Goal: Task Accomplishment & Management: Manage account settings

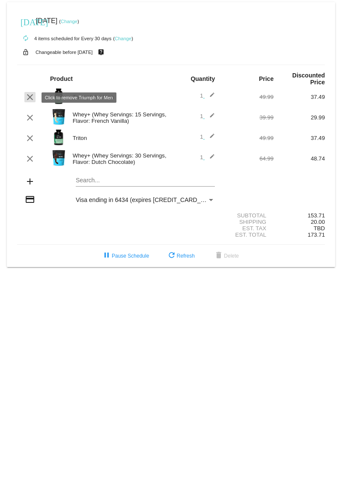
click at [31, 98] on mat-icon "clear" at bounding box center [30, 97] width 10 height 10
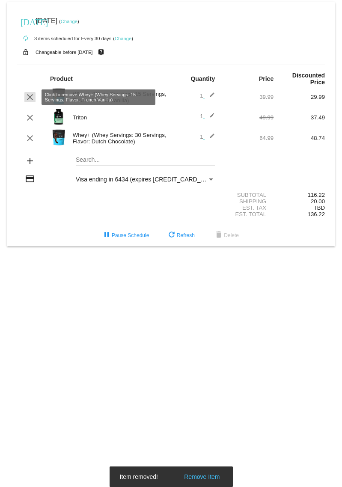
click at [28, 98] on mat-icon "clear" at bounding box center [30, 97] width 10 height 10
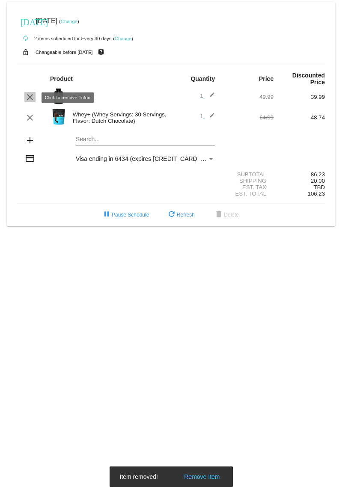
click at [30, 97] on mat-icon "clear" at bounding box center [30, 97] width 10 height 10
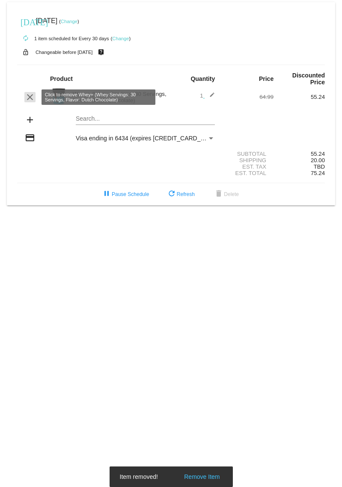
click at [29, 95] on mat-icon "clear" at bounding box center [30, 97] width 10 height 10
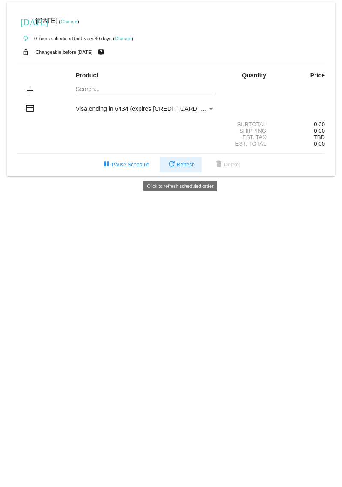
click at [183, 170] on button "refresh Refresh" at bounding box center [181, 164] width 42 height 15
